Goal: Find specific fact: Find specific fact

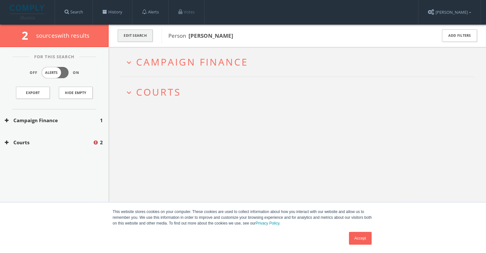
click at [138, 39] on button "Edit Search" at bounding box center [135, 35] width 35 height 12
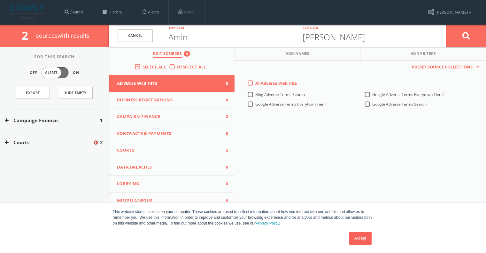
click at [178, 65] on span "Deselect All" at bounding box center [191, 67] width 29 height 6
click at [0, 0] on input "Deselect All" at bounding box center [0, 0] width 0 height 0
click at [155, 116] on span "Campaign Finance" at bounding box center [168, 116] width 102 height 6
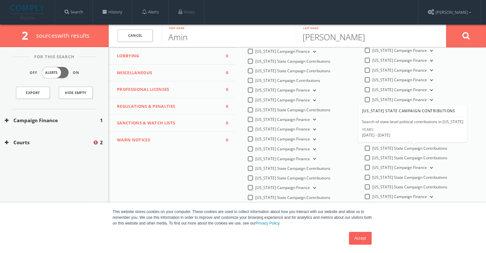
scroll to position [159, 0]
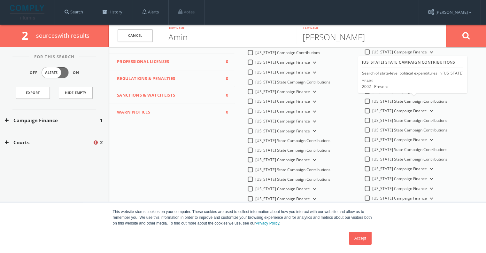
click at [365, 89] on div "2002 - Present" at bounding box center [375, 86] width 26 height 5
click at [367, 89] on div "[US_STATE] Campaign Finance" at bounding box center [399, 90] width 70 height 5
click at [372, 89] on label "[US_STATE] Campaign Finance" at bounding box center [403, 91] width 62 height 6
click at [0, 0] on Finance-all "[US_STATE] Campaign Finance" at bounding box center [0, 0] width 0 height 0
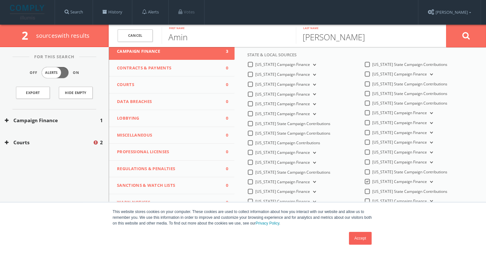
scroll to position [31, 0]
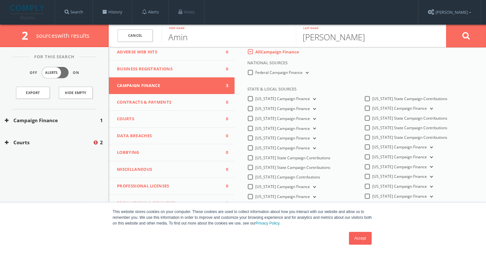
click at [137, 110] on button "Courts 0" at bounding box center [172, 118] width 126 height 17
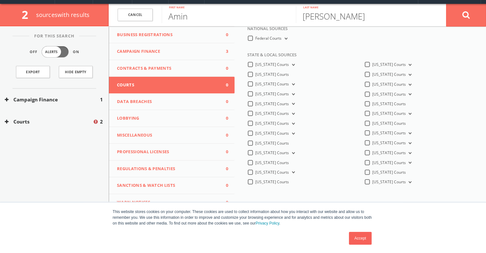
scroll to position [32, 0]
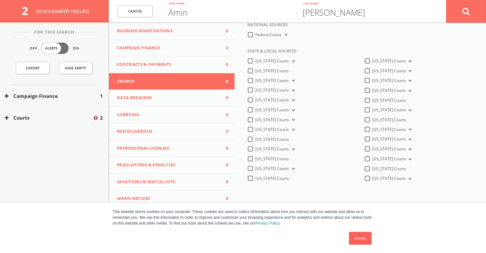
click at [372, 132] on label "[US_STATE] Courts" at bounding box center [392, 129] width 41 height 6
click at [0, 0] on Courts-all "[US_STATE] Courts" at bounding box center [0, 0] width 0 height 0
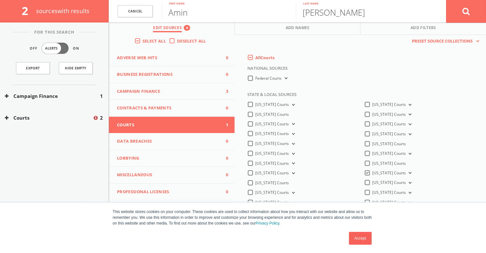
scroll to position [0, 0]
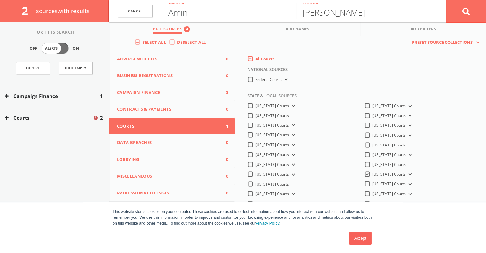
click at [190, 10] on input "Amin" at bounding box center [229, 11] width 134 height 17
type input "Jahi"
type input "Osayande"
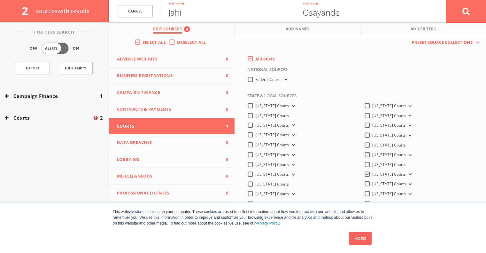
click at [446, 0] on button at bounding box center [466, 11] width 40 height 23
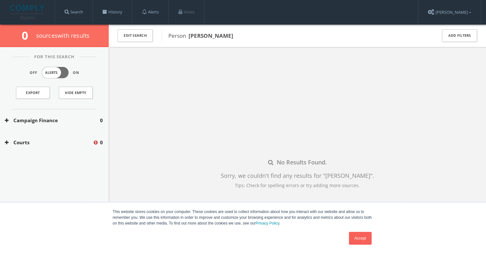
click at [22, 141] on button "Courts" at bounding box center [49, 142] width 88 height 7
click at [21, 162] on button "[US_STATE] Courts" at bounding box center [49, 161] width 89 height 6
